Goal: Task Accomplishment & Management: Manage account settings

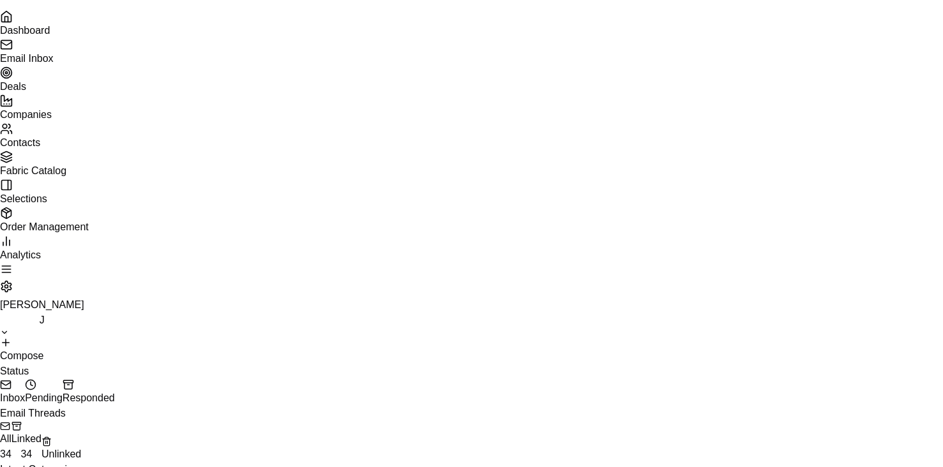
click at [31, 116] on ul "Dashboard Email Inbox Deals Companies Contacts Fabric Catalog Selections Order …" at bounding box center [471, 136] width 943 height 253
click at [26, 92] on span "Deals" at bounding box center [13, 86] width 26 height 11
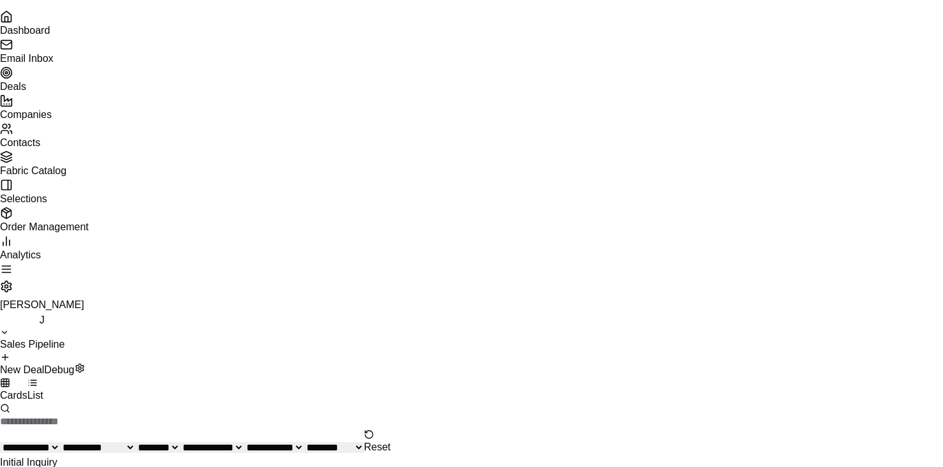
click at [54, 64] on span "Email Inbox" at bounding box center [27, 58] width 54 height 11
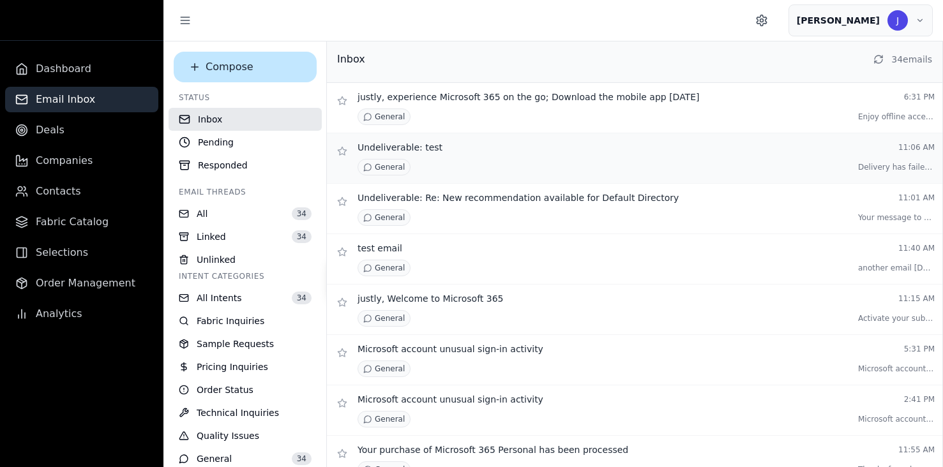
click at [553, 153] on div "Undeliverable: test 11:06 AM" at bounding box center [646, 147] width 577 height 13
